Goal: Task Accomplishment & Management: Use online tool/utility

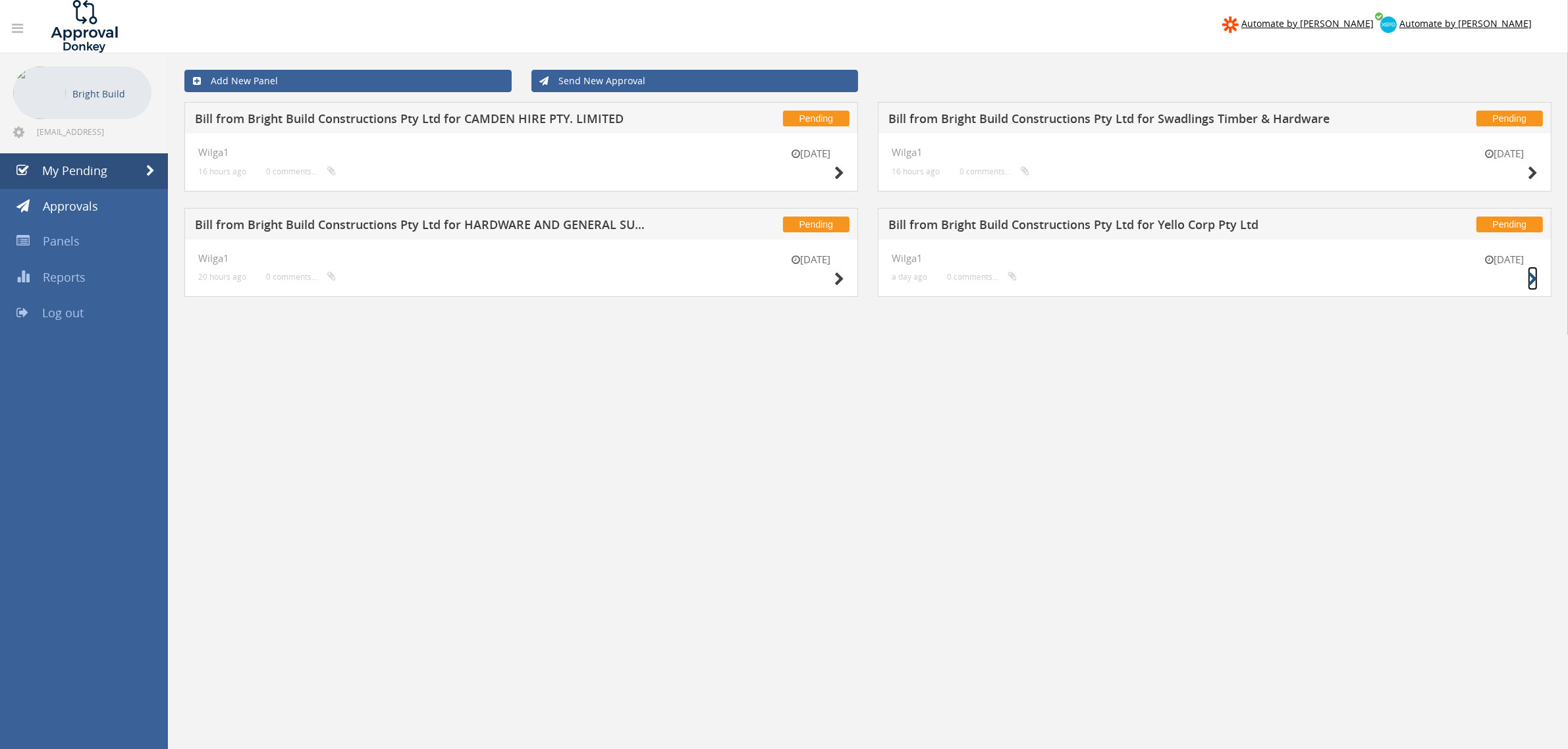
click at [1534, 277] on icon at bounding box center [1533, 279] width 10 height 14
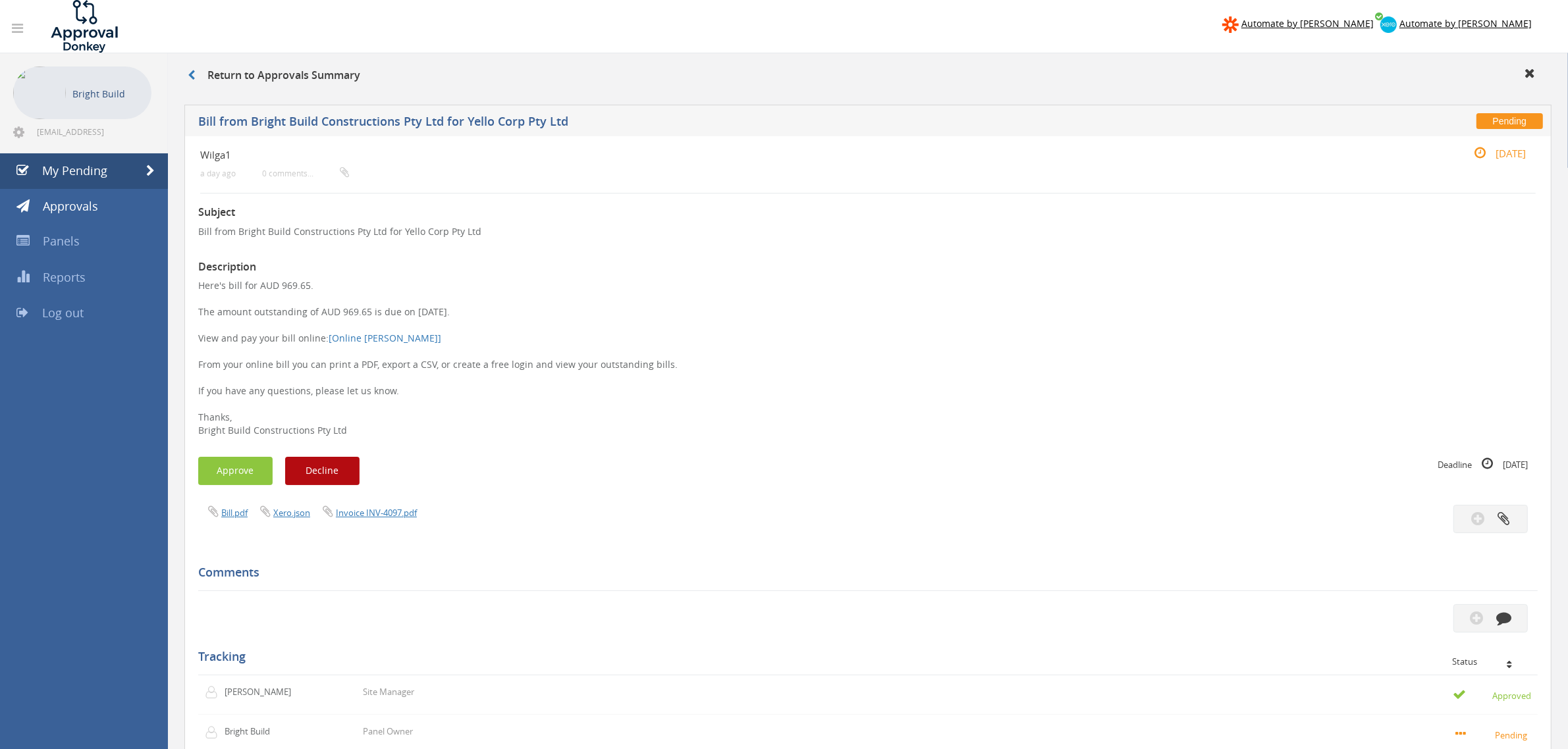
click at [274, 449] on div "Subject Bill from Bright Build Constructions Pty Ltd for Yello Corp Pty Ltd Des…" at bounding box center [868, 604] width 1340 height 822
click at [242, 472] on button "Approve" at bounding box center [235, 471] width 75 height 29
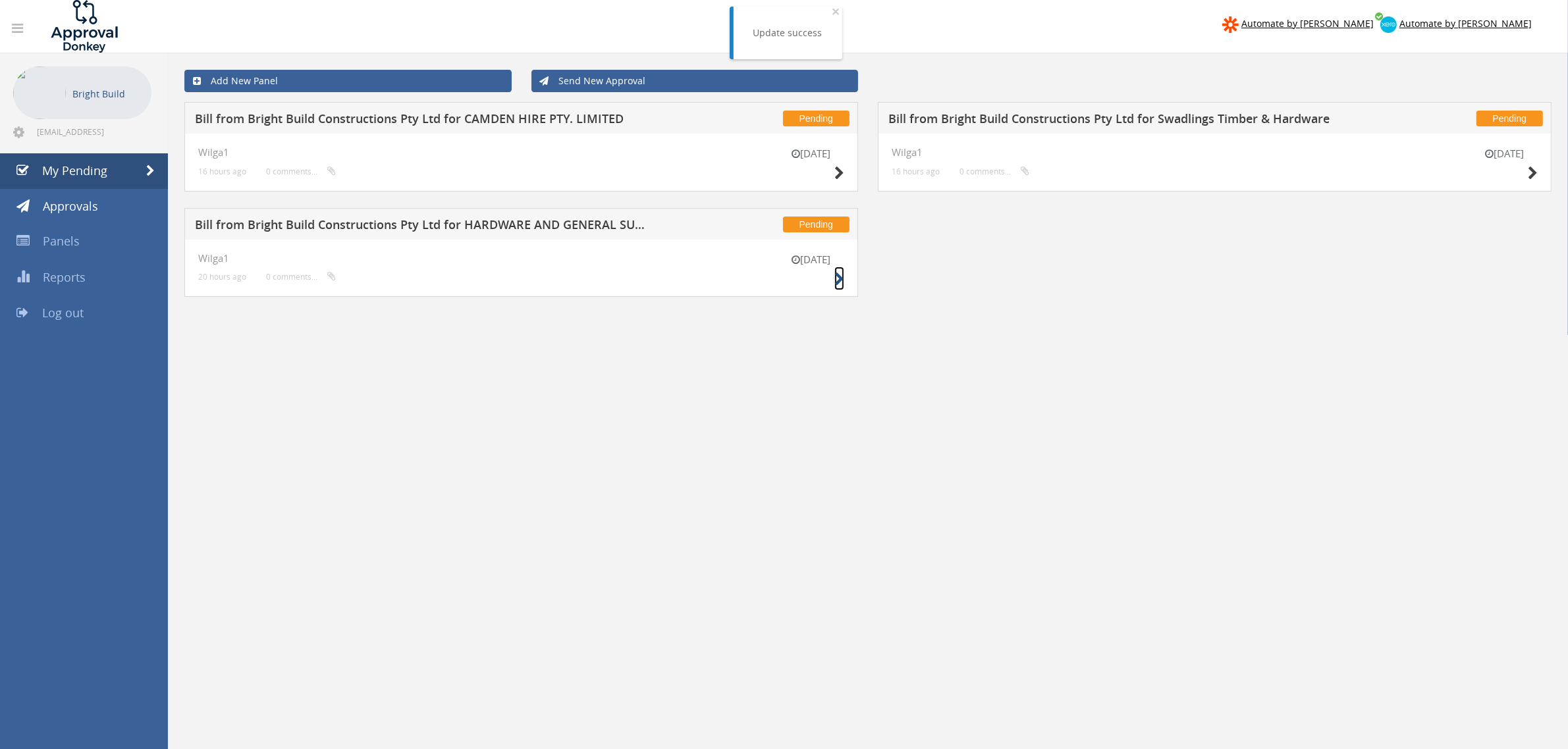
click at [841, 271] on small at bounding box center [839, 279] width 10 height 19
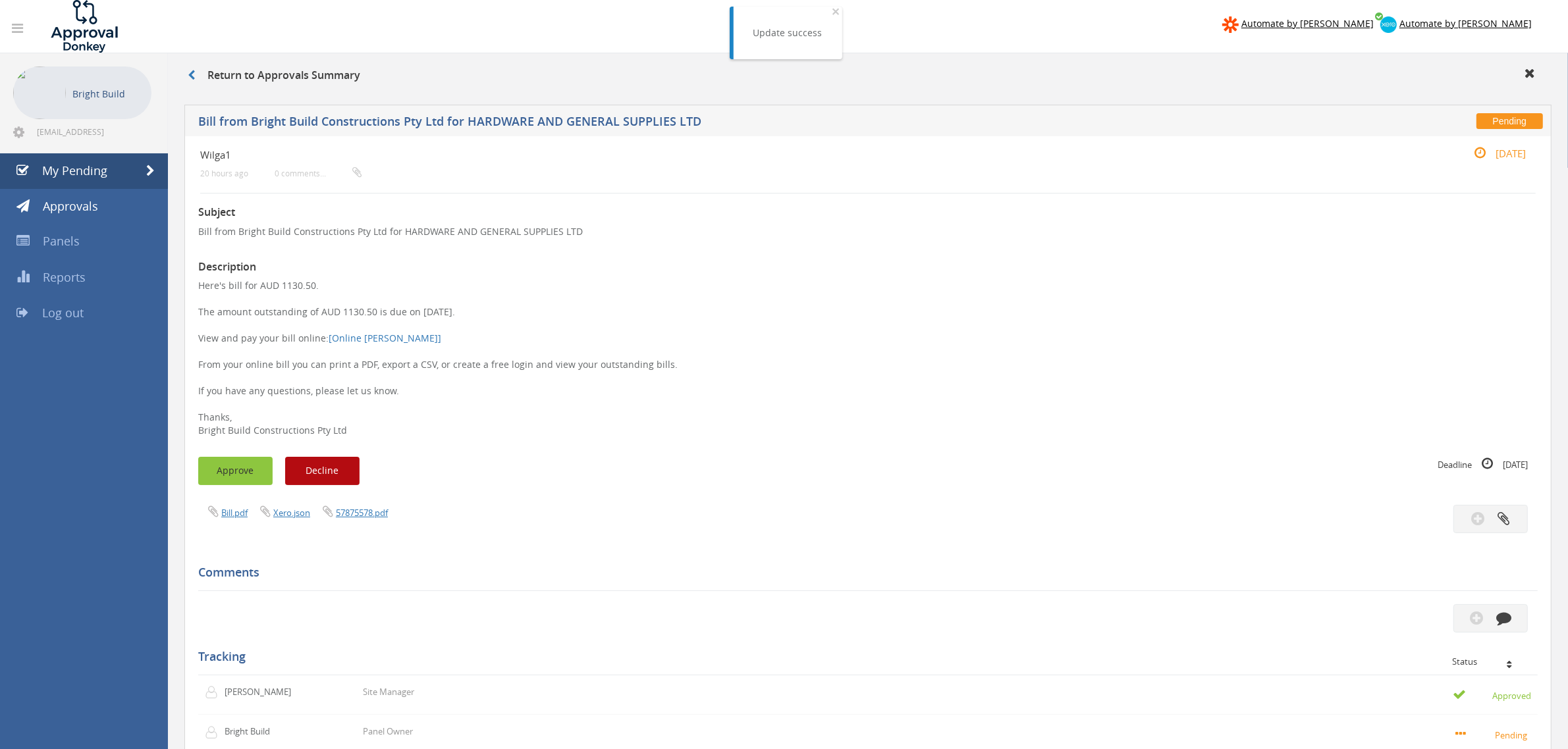
click at [227, 464] on button "Approve" at bounding box center [235, 471] width 75 height 29
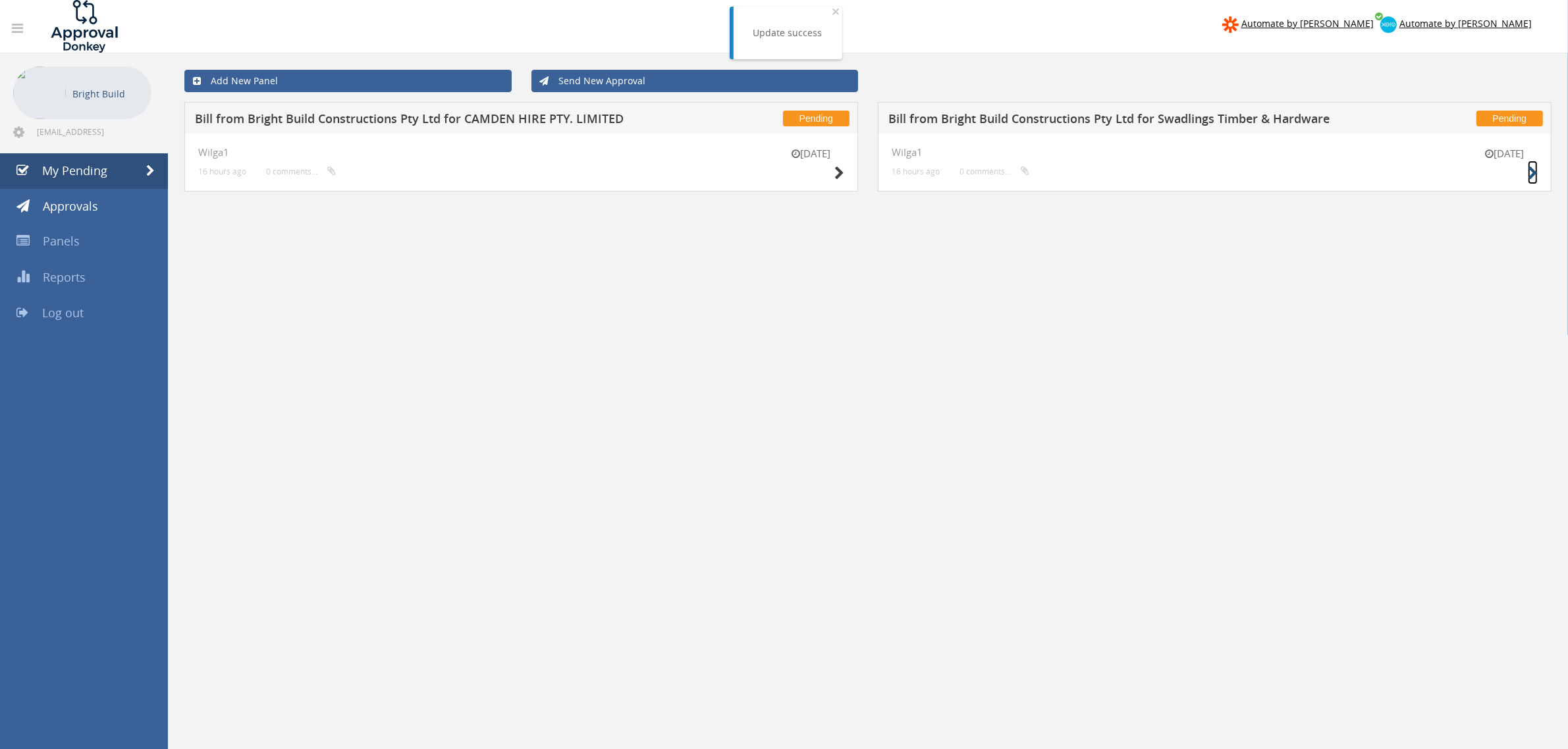
click at [1535, 172] on icon at bounding box center [1533, 173] width 10 height 14
click at [837, 171] on icon at bounding box center [839, 173] width 10 height 14
click at [91, 208] on span "Approvals" at bounding box center [70, 205] width 56 height 16
